Goal: Task Accomplishment & Management: Manage account settings

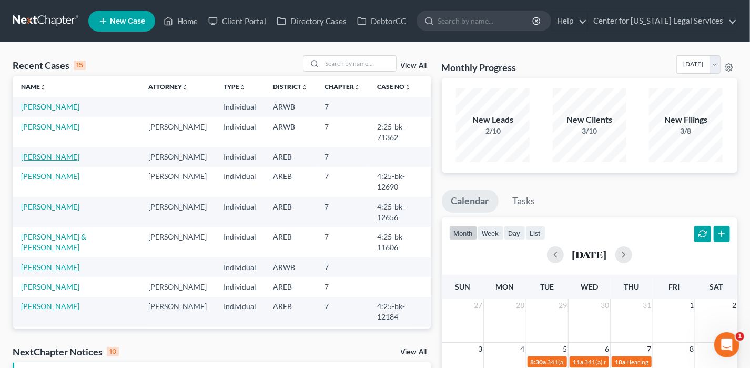
click at [54, 152] on link "[PERSON_NAME]" at bounding box center [50, 156] width 58 height 9
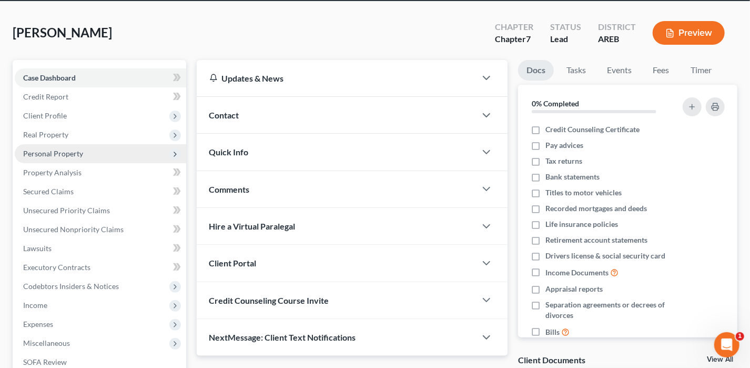
scroll to position [53, 0]
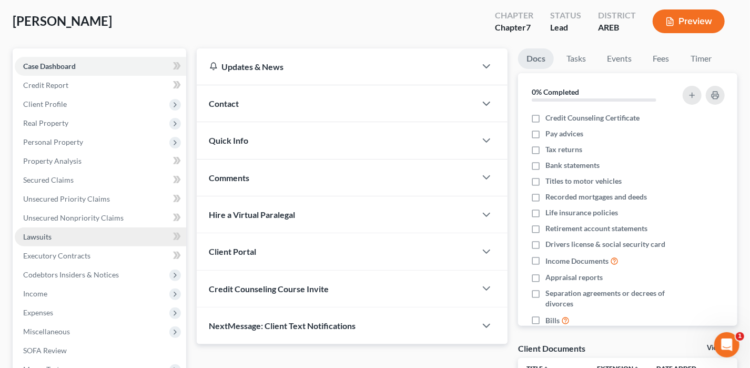
click at [89, 228] on link "Lawsuits" at bounding box center [100, 236] width 171 height 19
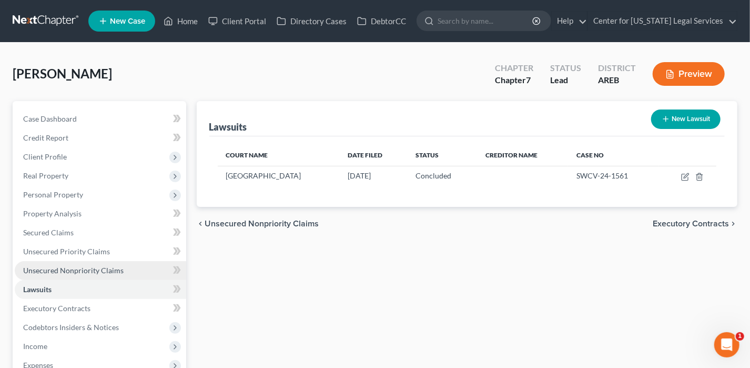
click at [86, 272] on span "Unsecured Nonpriority Claims" at bounding box center [73, 270] width 100 height 9
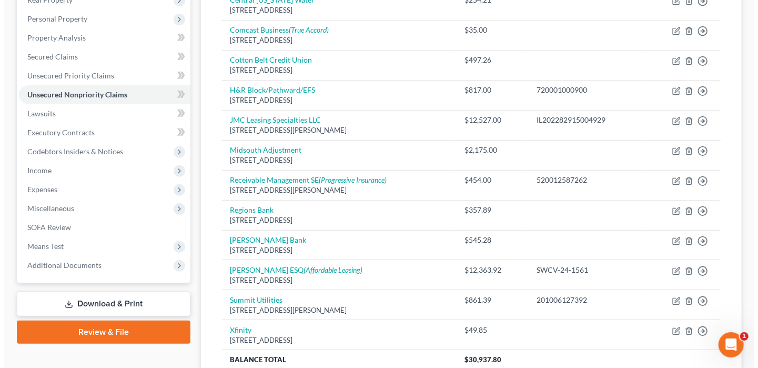
scroll to position [269, 0]
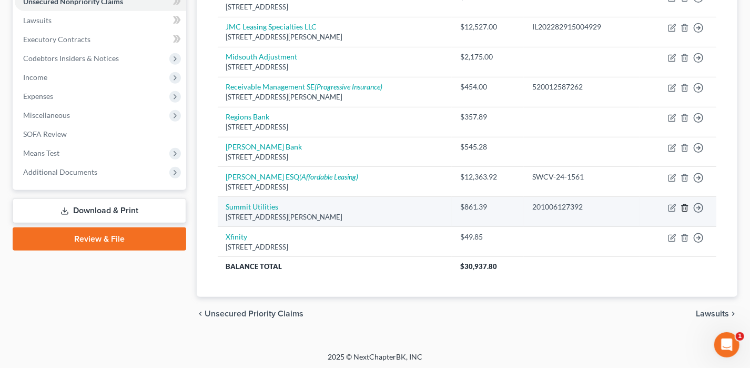
click at [685, 204] on icon "button" at bounding box center [684, 207] width 8 height 8
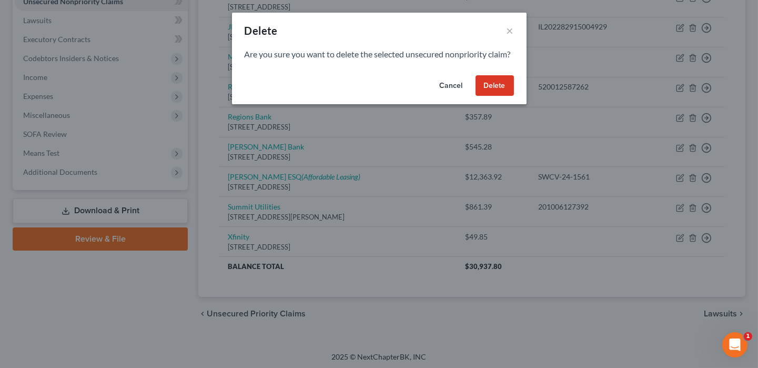
click at [486, 94] on button "Delete" at bounding box center [494, 85] width 38 height 21
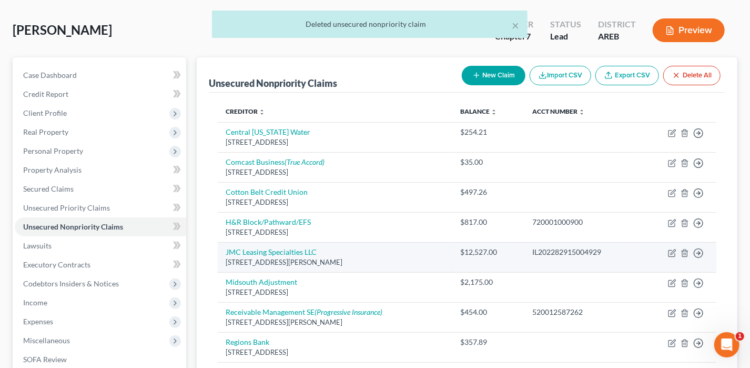
scroll to position [29, 0]
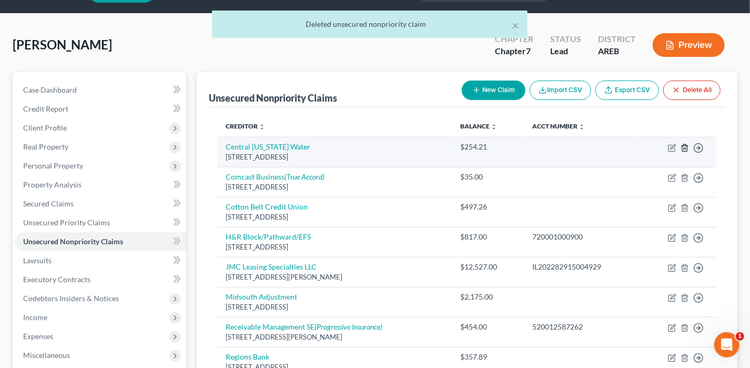
click at [685, 148] on line "button" at bounding box center [685, 148] width 0 height 2
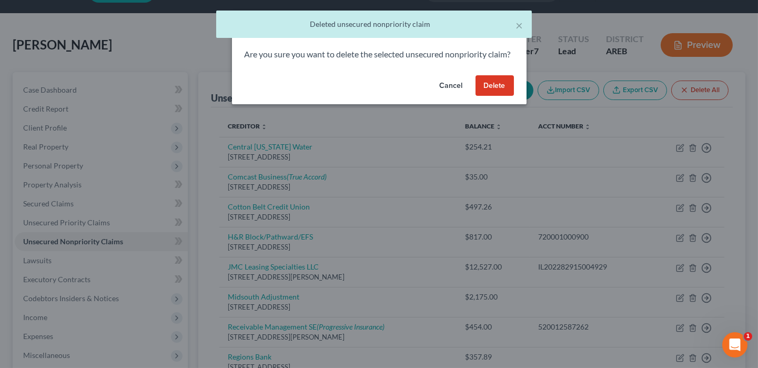
click at [507, 96] on button "Delete" at bounding box center [494, 85] width 38 height 21
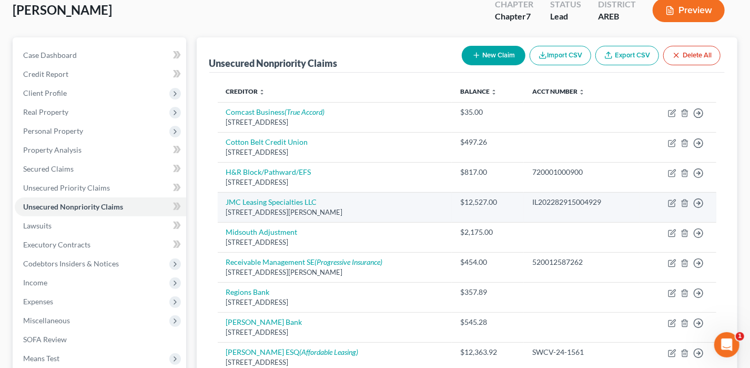
scroll to position [81, 0]
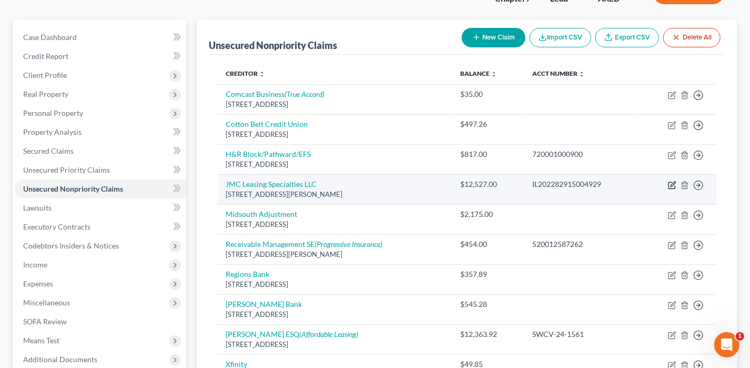
click at [669, 181] on icon "button" at bounding box center [672, 185] width 8 height 8
select select "2"
select select "4"
select select "0"
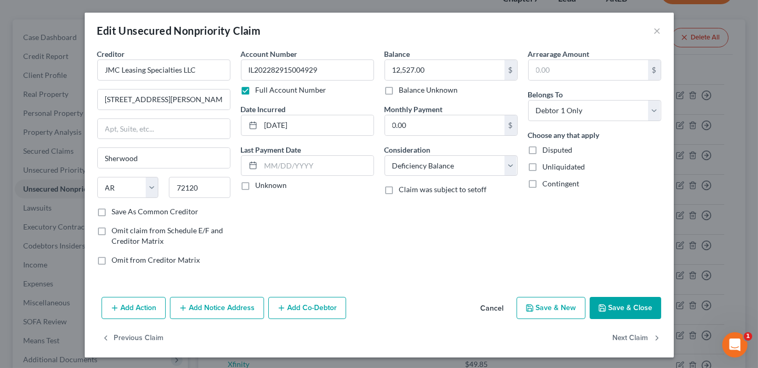
click at [596, 300] on button "Save & Close" at bounding box center [625, 308] width 72 height 22
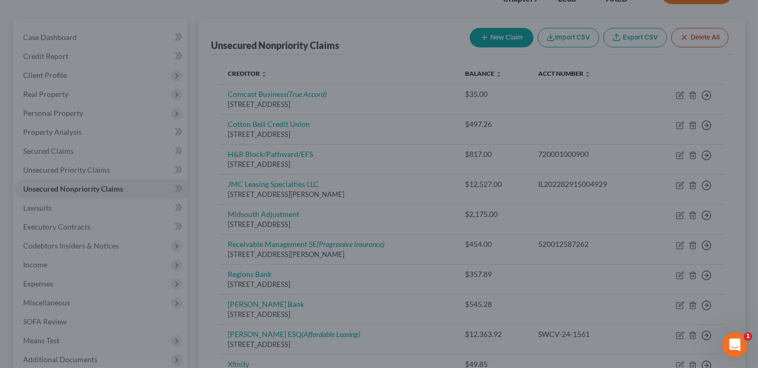
type input "0"
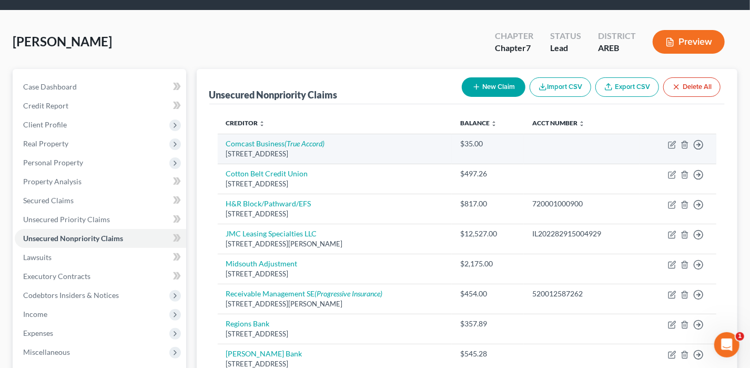
scroll to position [0, 0]
